Goal: Navigation & Orientation: Understand site structure

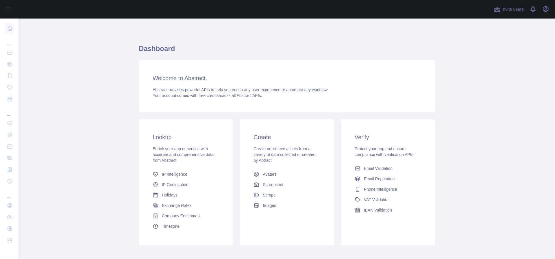
click at [263, 158] on span "Create or retrieve assets from a variety of data collected or created by Abtract" at bounding box center [284, 154] width 62 height 16
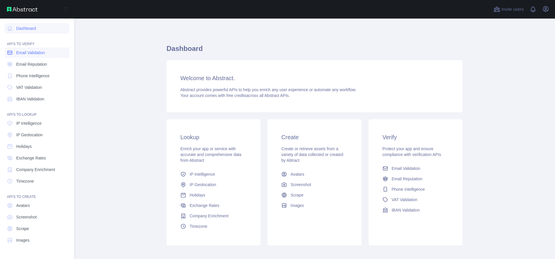
click at [29, 54] on span "Email Validation" at bounding box center [30, 53] width 29 height 6
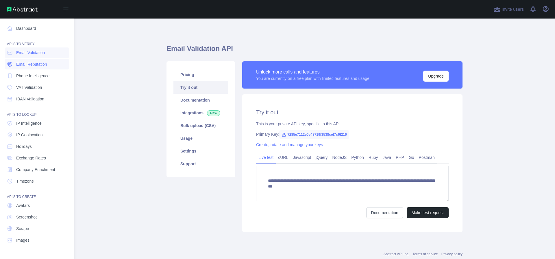
click at [27, 67] on link "Email Reputation" at bounding box center [37, 64] width 65 height 10
click at [33, 56] on link "Email Validation" at bounding box center [37, 52] width 65 height 10
click at [27, 30] on link "Dashboard" at bounding box center [37, 28] width 65 height 10
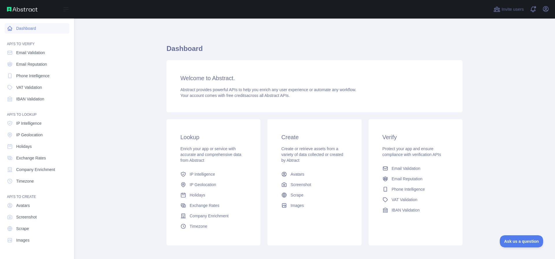
click at [27, 30] on link "Dashboard" at bounding box center [37, 28] width 65 height 10
click at [7, 26] on link "Dashboard" at bounding box center [37, 28] width 65 height 10
click at [12, 54] on icon at bounding box center [10, 53] width 6 height 6
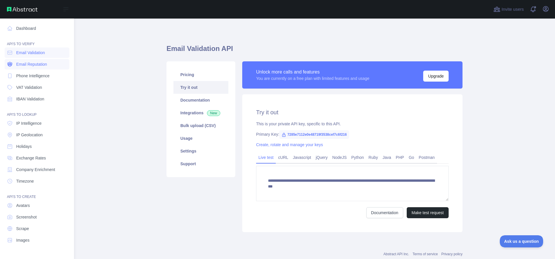
click at [27, 61] on span "Email Reputation" at bounding box center [31, 64] width 31 height 6
click at [31, 74] on span "Phone Intelligence" at bounding box center [32, 76] width 33 height 6
click at [23, 88] on span "VAT Validation" at bounding box center [29, 87] width 26 height 6
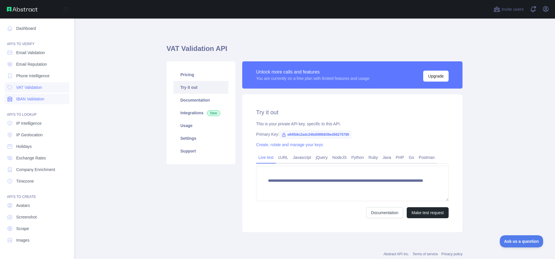
click at [17, 100] on span "IBAN Validation" at bounding box center [30, 99] width 28 height 6
click at [14, 123] on link "IP Intelligence" at bounding box center [37, 123] width 65 height 10
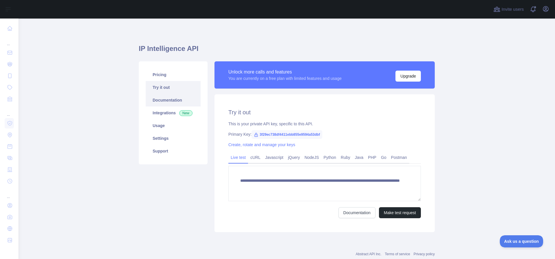
click at [151, 98] on link "Documentation" at bounding box center [173, 100] width 55 height 13
